Goal: Navigation & Orientation: Find specific page/section

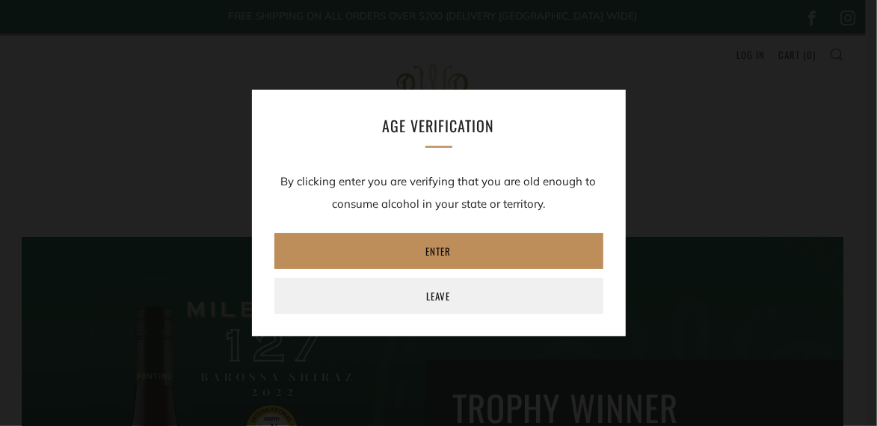
click at [425, 252] on link "Enter" at bounding box center [438, 251] width 329 height 36
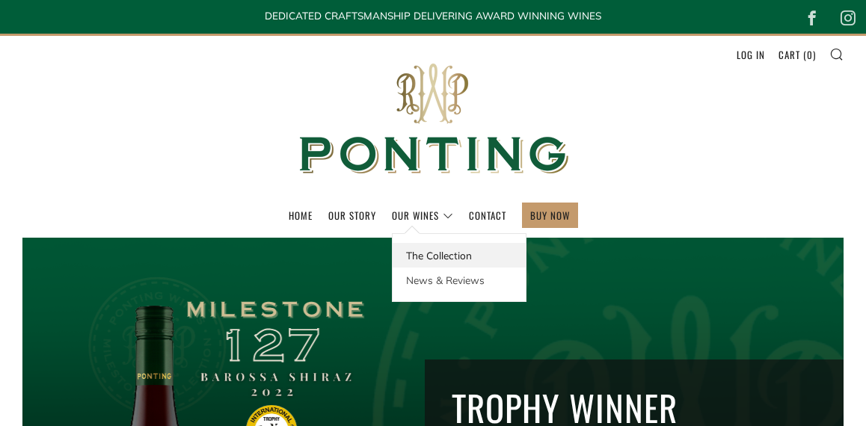
click at [417, 255] on link "The Collection" at bounding box center [459, 255] width 133 height 25
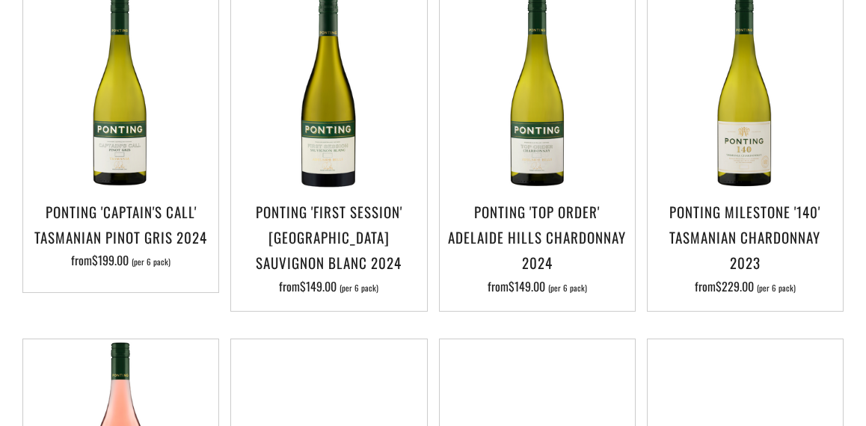
scroll to position [374, 0]
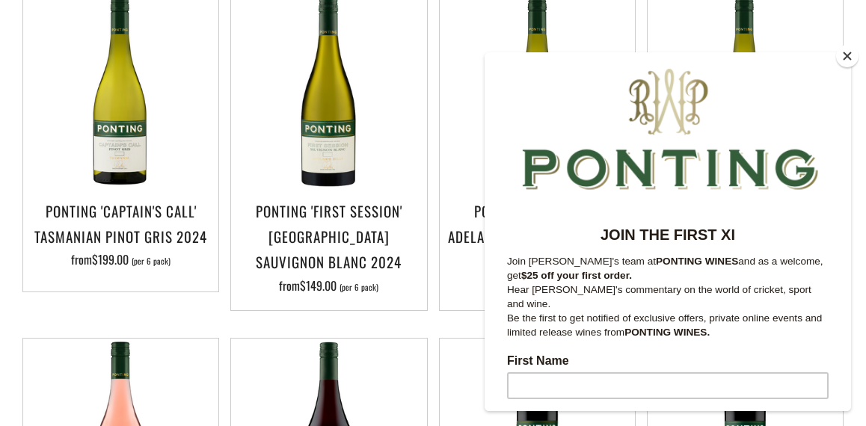
click at [847, 57] on button "Close" at bounding box center [847, 56] width 22 height 22
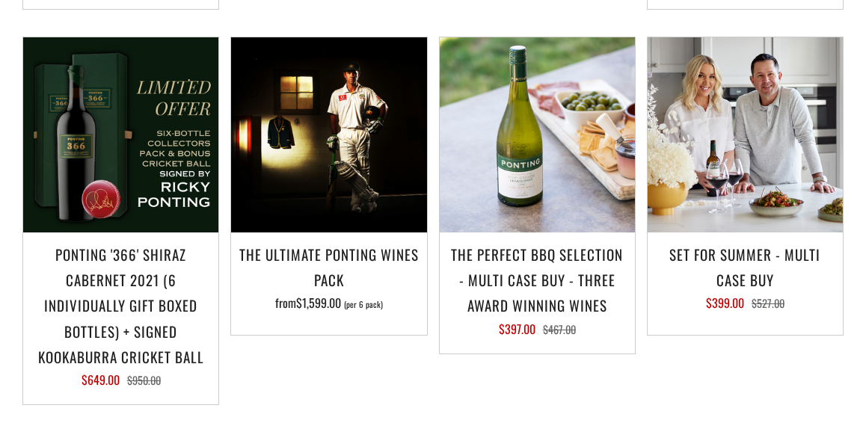
scroll to position [1421, 0]
